Goal: Information Seeking & Learning: Learn about a topic

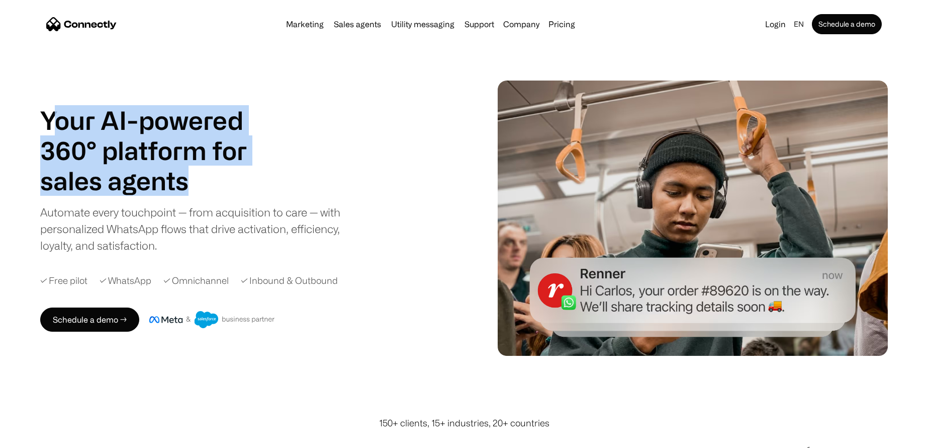
drag, startPoint x: 58, startPoint y: 120, endPoint x: 201, endPoint y: 172, distance: 152.3
click at [201, 172] on div "Your AI-powered 360° platform for sales agents support utility sales agents Sli…" at bounding box center [155, 150] width 231 height 91
click at [201, 172] on h1 "sales agents" at bounding box center [155, 180] width 231 height 30
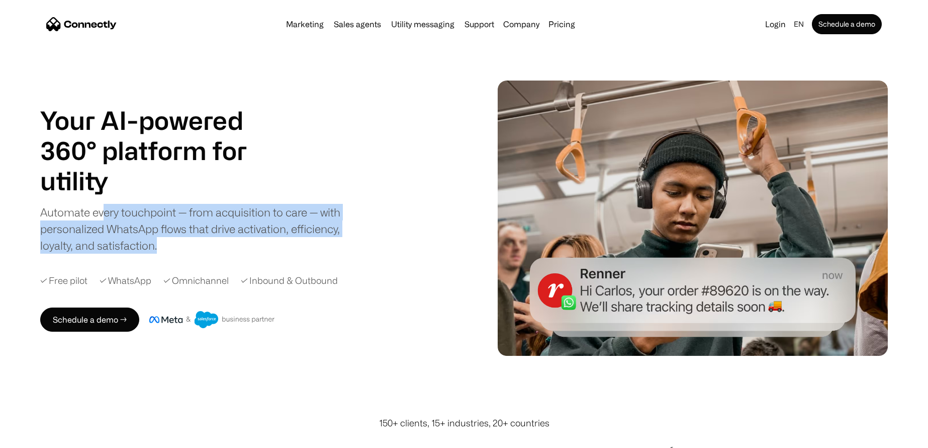
drag, startPoint x: 106, startPoint y: 216, endPoint x: 213, endPoint y: 253, distance: 113.9
click at [209, 251] on div "Automate every touchpoint — from acquisition to care — with personalized WhatsA…" at bounding box center [198, 229] width 317 height 50
click at [214, 253] on div "Automate every touchpoint — from acquisition to care — with personalized WhatsA…" at bounding box center [198, 229] width 317 height 50
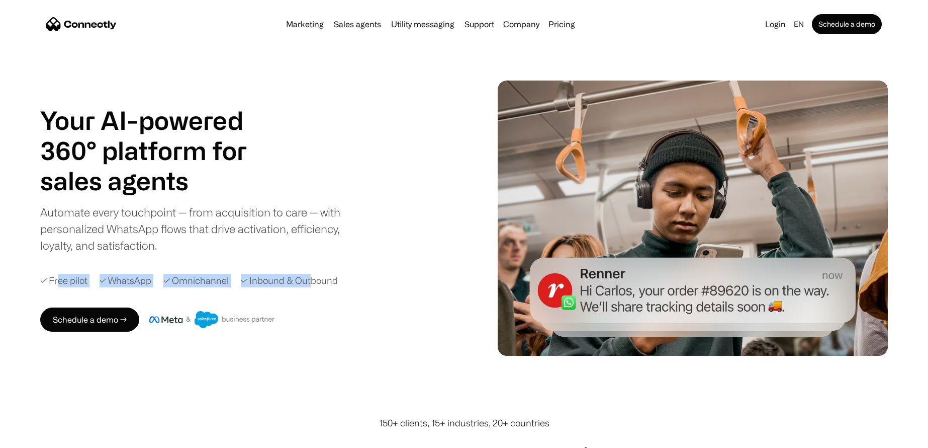
drag, startPoint x: 59, startPoint y: 281, endPoint x: 317, endPoint y: 284, distance: 258.5
click at [317, 284] on div "✓ Free pilot ✓ WhatsApp ✓ Omnichannel ✓ Inbound & Outbound" at bounding box center [260, 281] width 441 height 14
click at [317, 284] on div "✓ Inbound & Outbound" at bounding box center [289, 281] width 97 height 14
click at [216, 280] on div "✓ Omnichannel" at bounding box center [195, 281] width 65 height 14
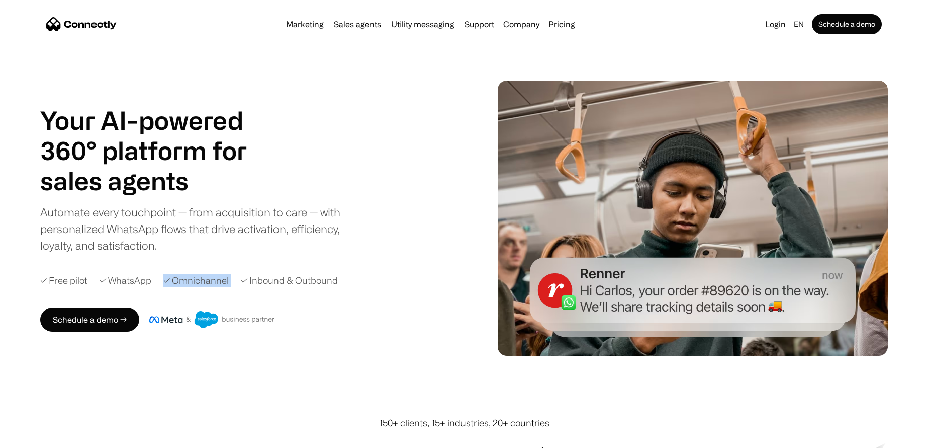
click at [216, 280] on div "✓ Omnichannel" at bounding box center [195, 281] width 65 height 14
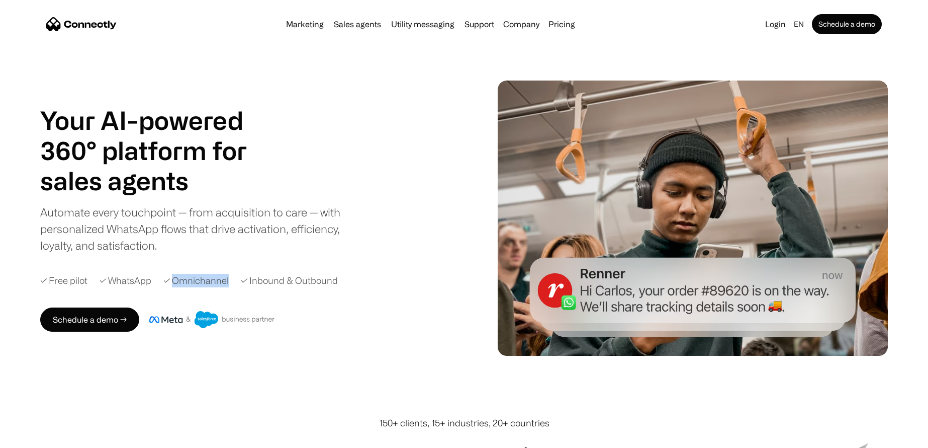
click at [216, 280] on div "✓ Omnichannel" at bounding box center [195, 281] width 65 height 14
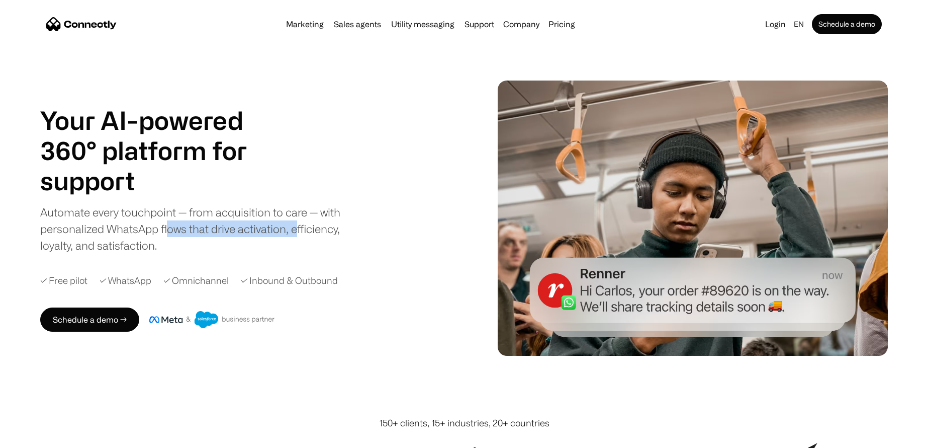
drag, startPoint x: 178, startPoint y: 227, endPoint x: 300, endPoint y: 232, distance: 122.3
click at [300, 232] on div "Automate every touchpoint — from acquisition to care — with personalized WhatsA…" at bounding box center [198, 229] width 317 height 50
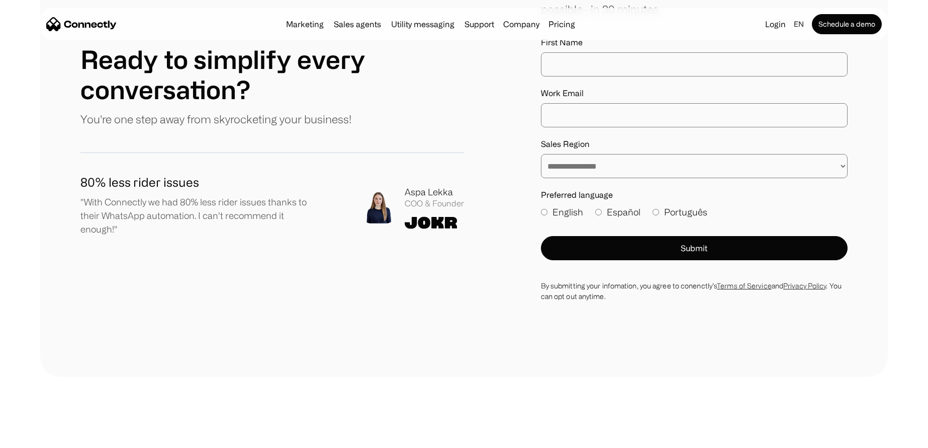
scroll to position [5923, 0]
